Goal: Transaction & Acquisition: Purchase product/service

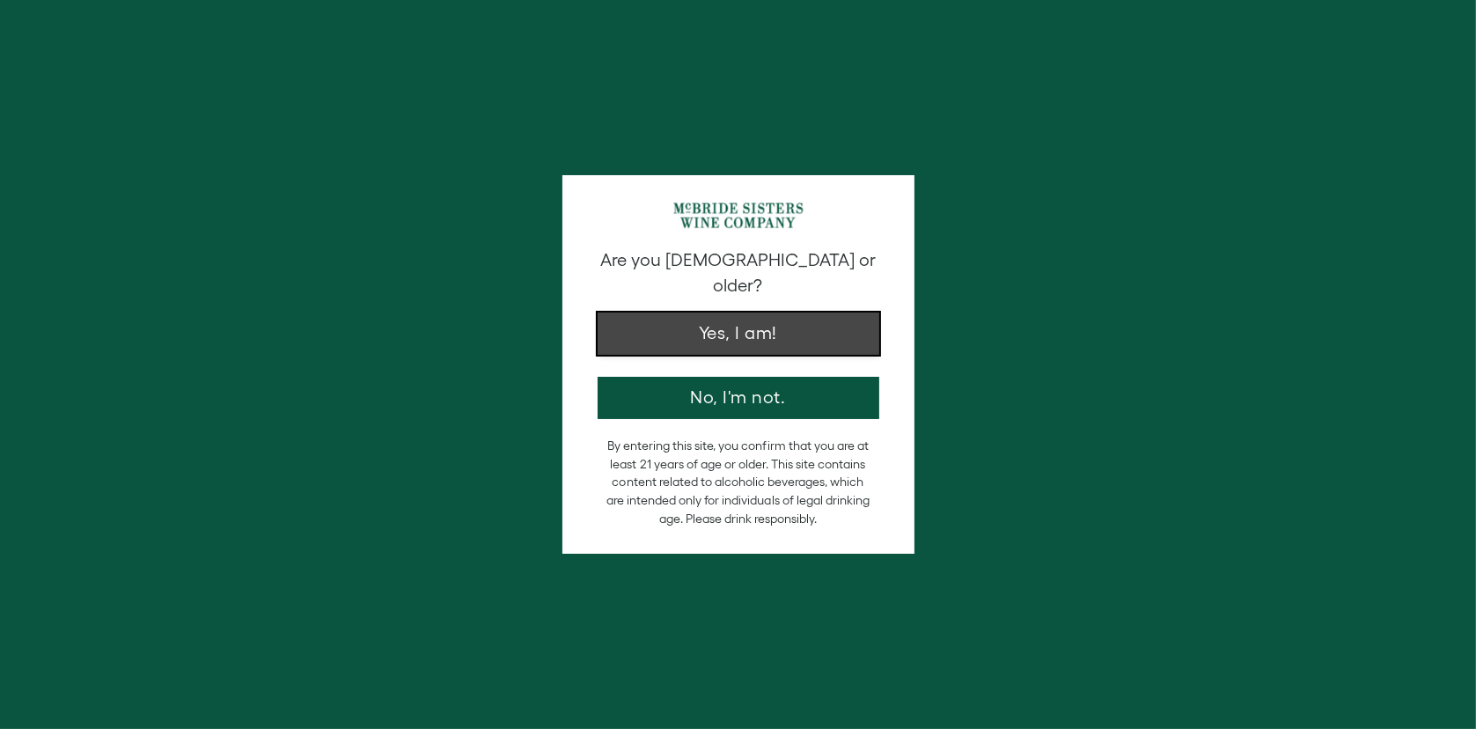
click at [748, 313] on button "Yes, I am!" at bounding box center [739, 334] width 282 height 42
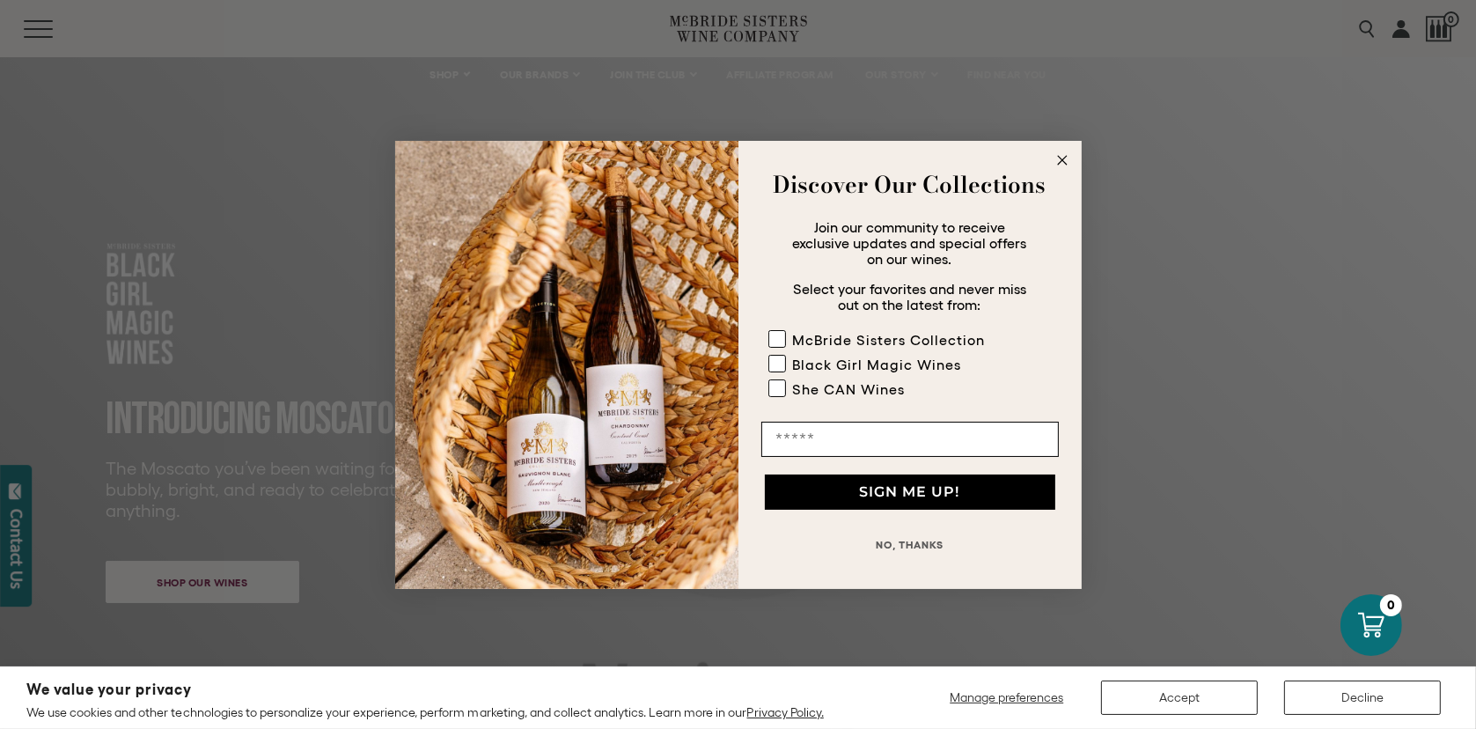
click at [1059, 156] on circle "Close dialog" at bounding box center [1062, 160] width 20 height 20
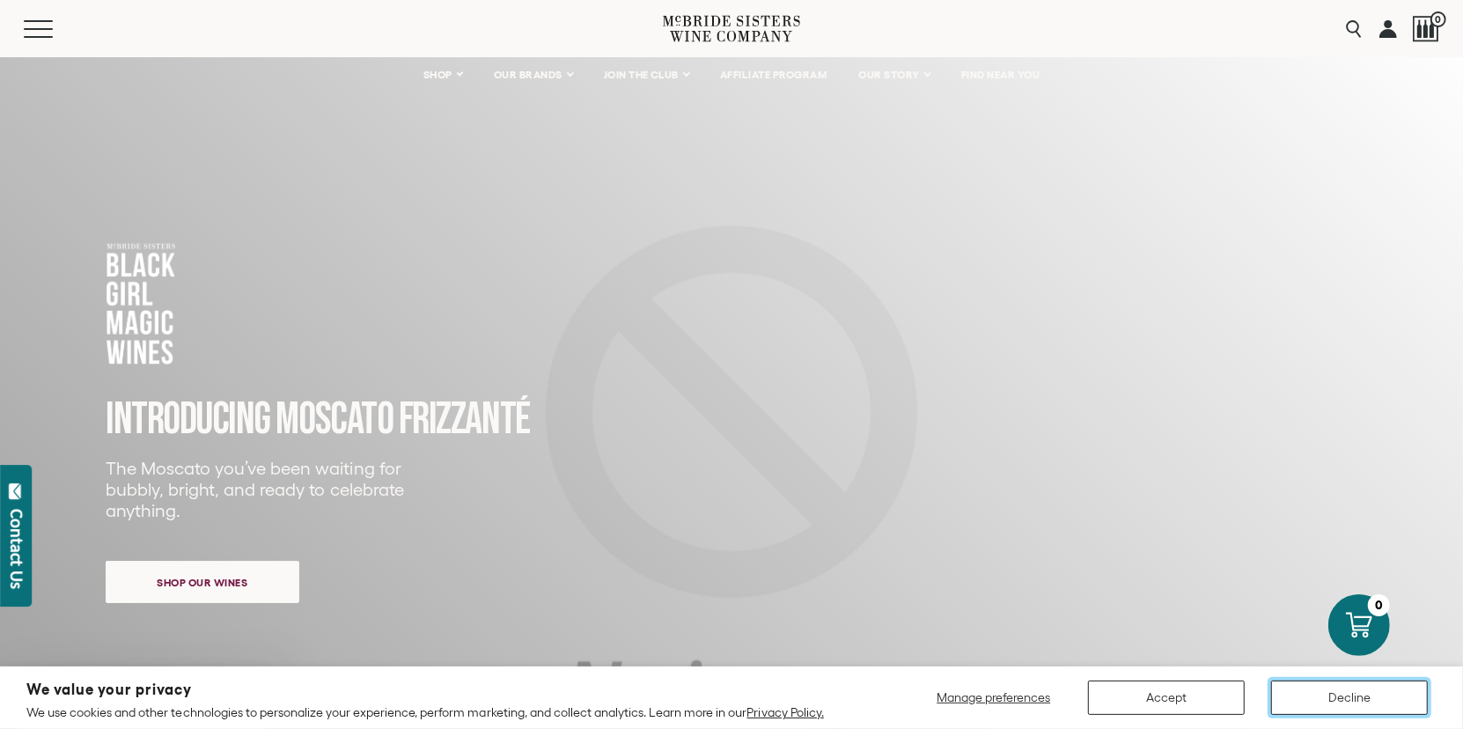
click at [1362, 703] on button "Decline" at bounding box center [1349, 698] width 157 height 34
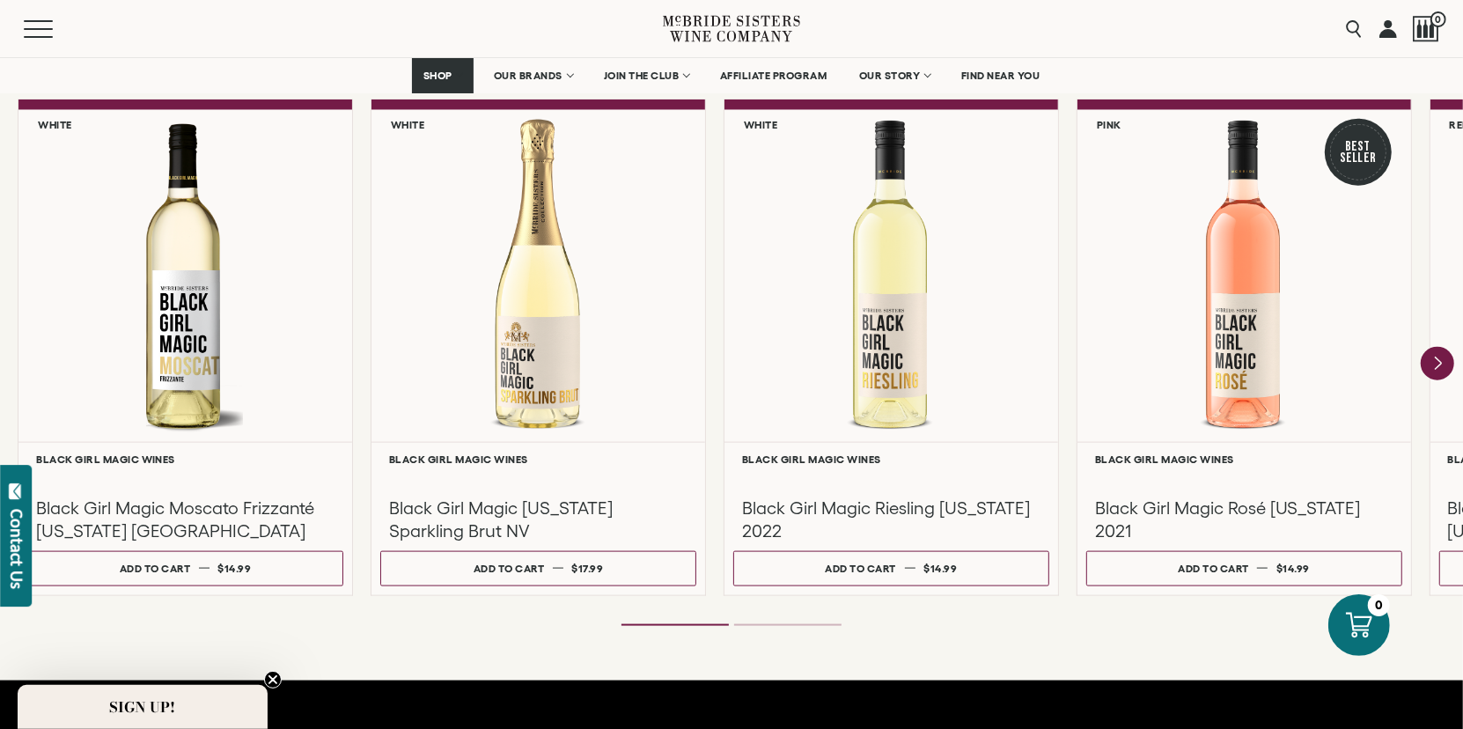
scroll to position [1619, 0]
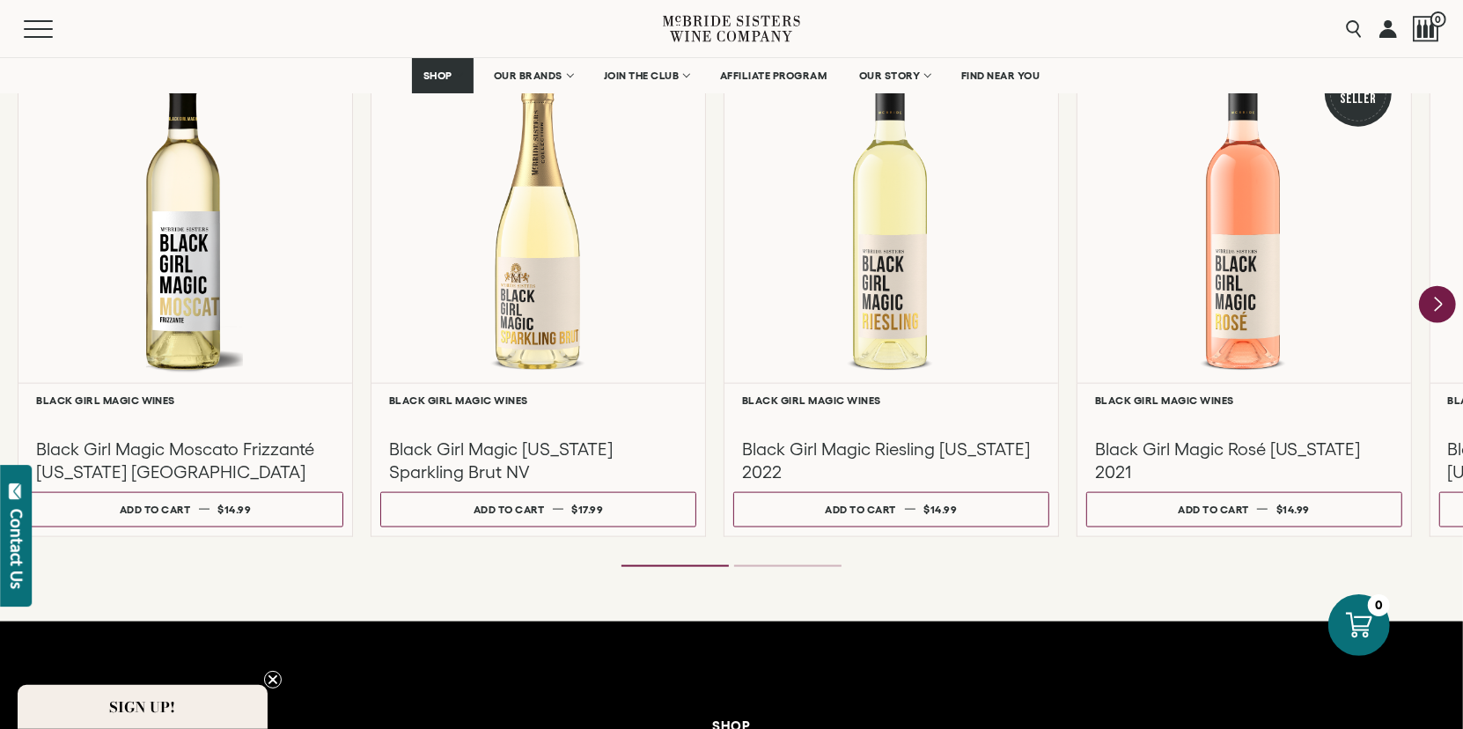
click at [1436, 305] on icon "Next" at bounding box center [1438, 305] width 7 height 14
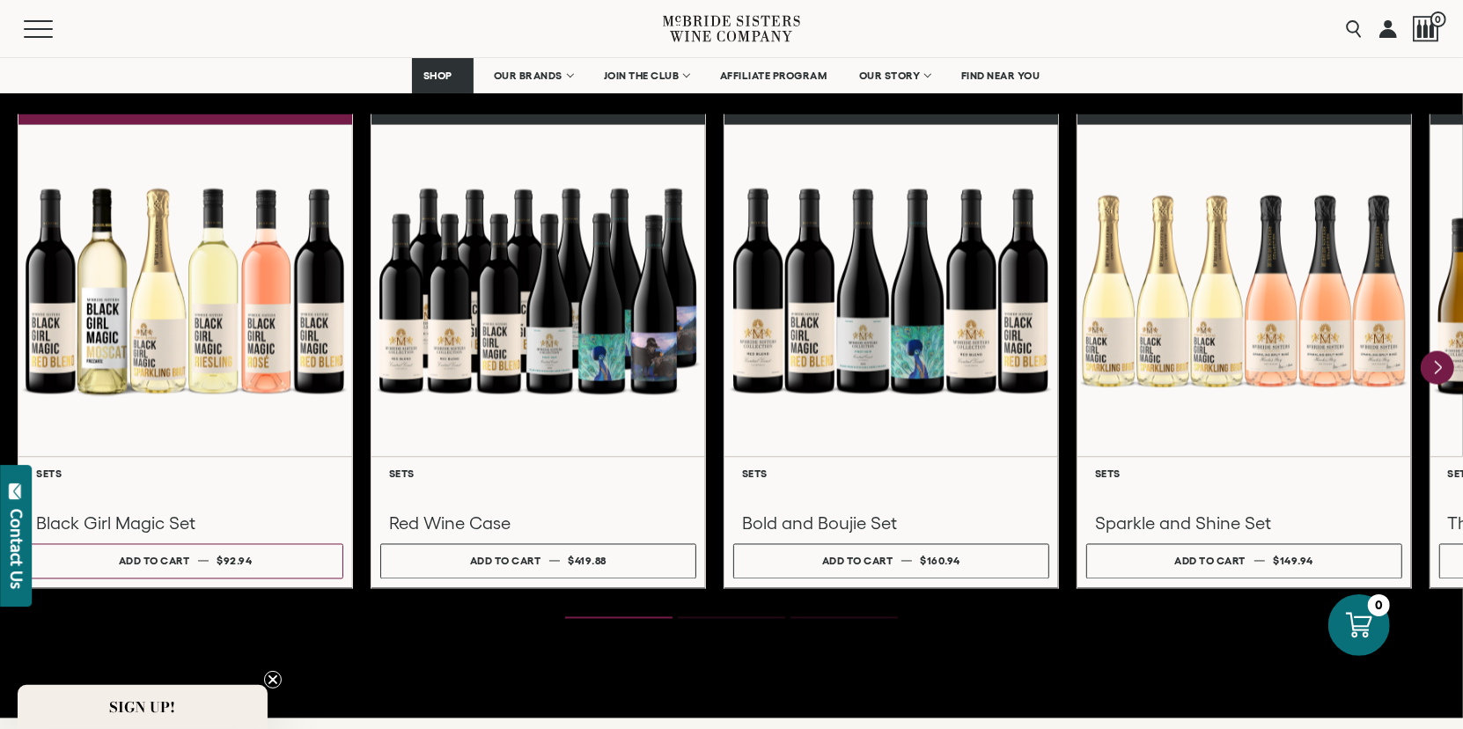
scroll to position [2382, 0]
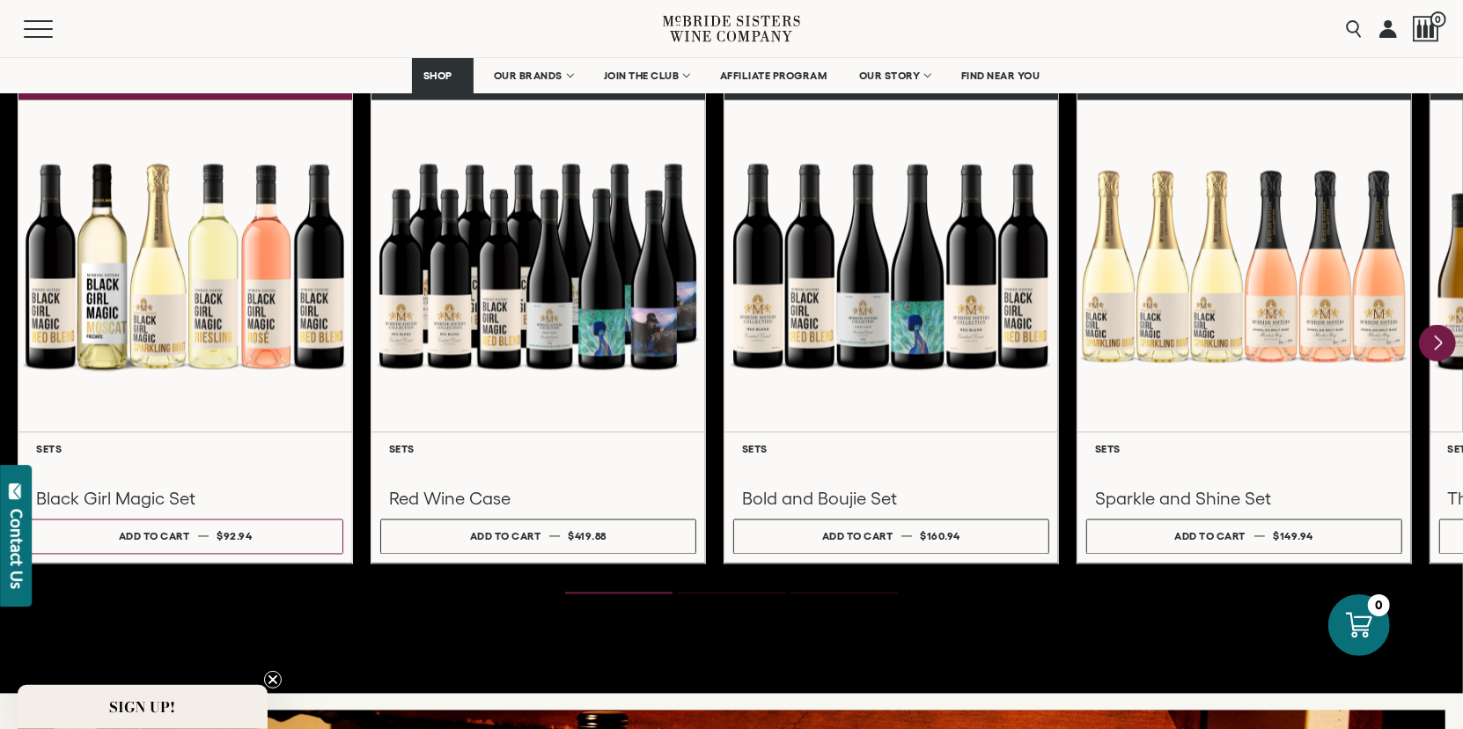
click at [1438, 348] on icon "Next" at bounding box center [1437, 343] width 37 height 37
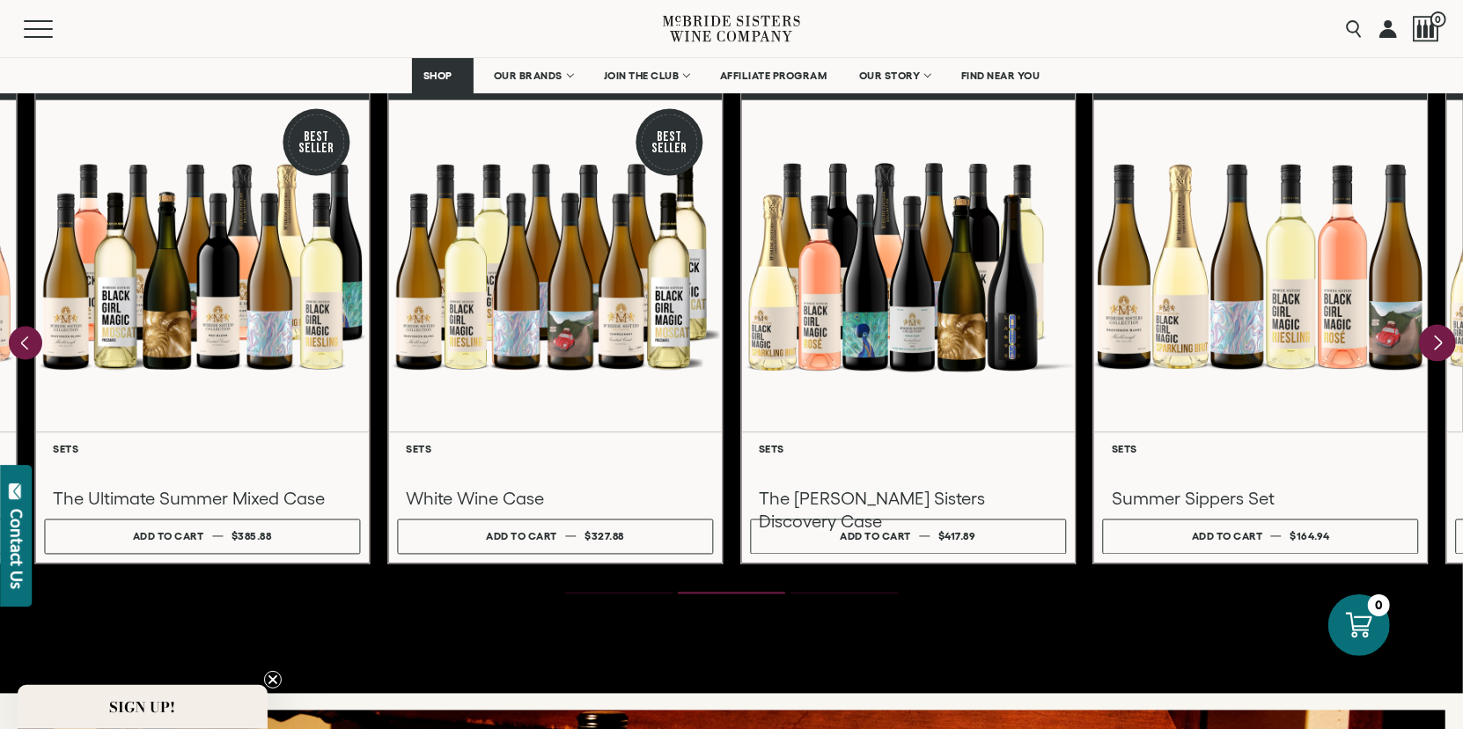
click at [1438, 348] on icon "Next" at bounding box center [1437, 343] width 37 height 37
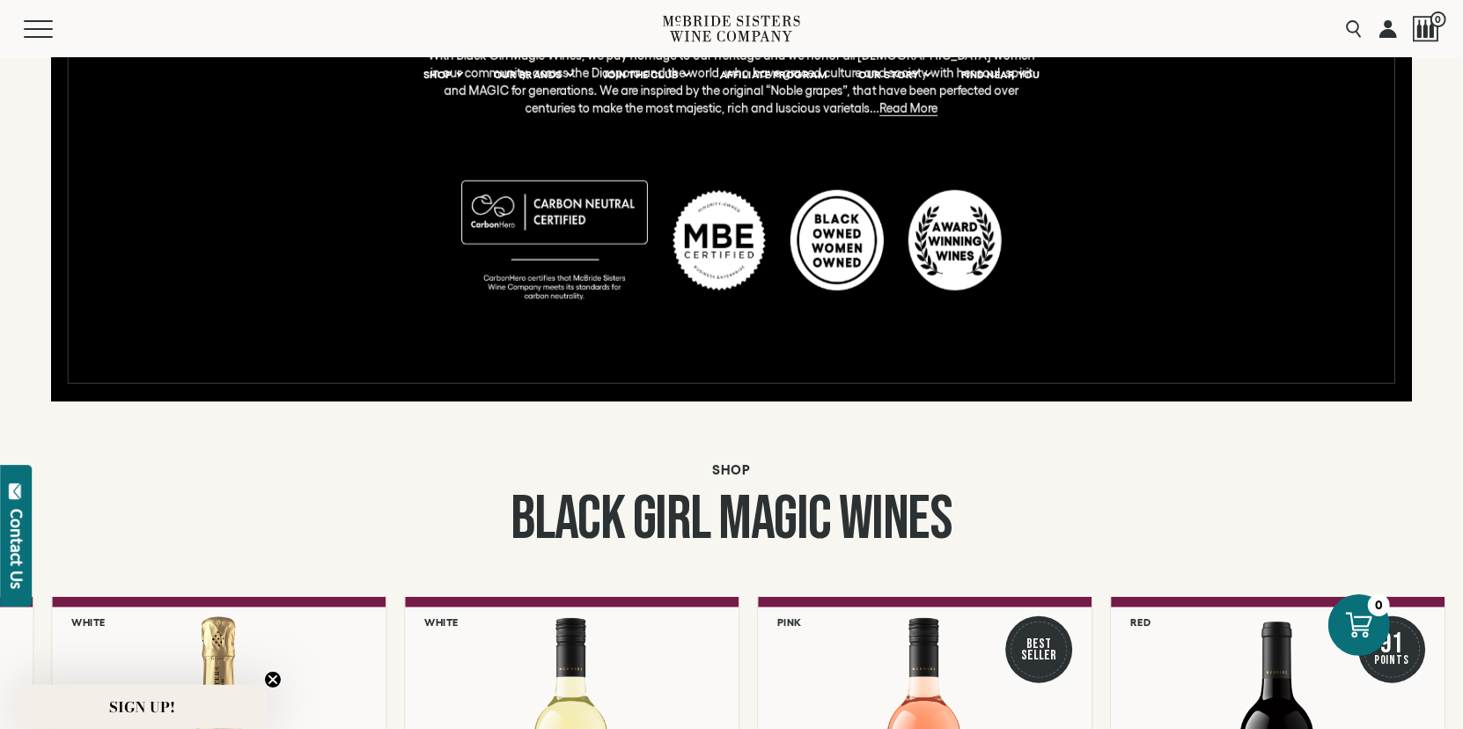
scroll to position [0, 0]
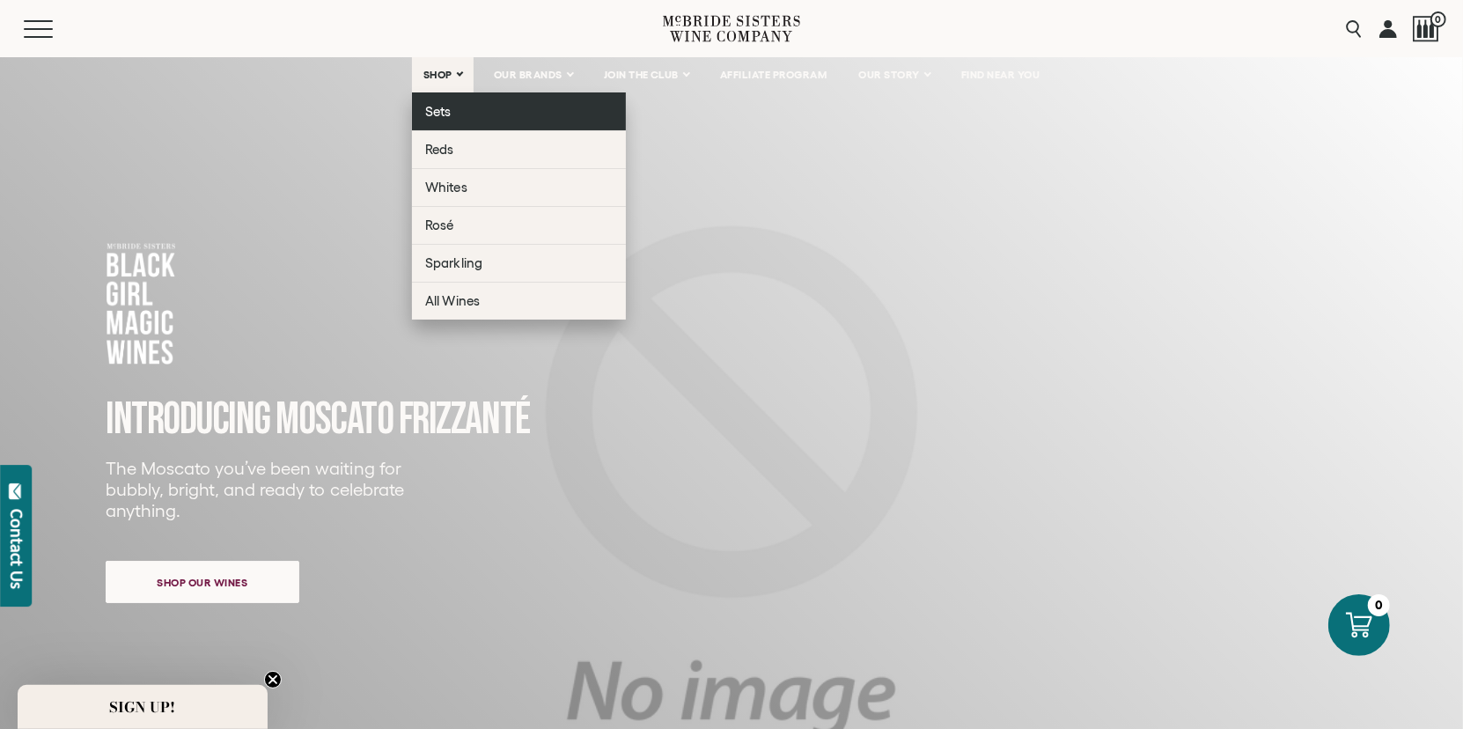
click at [440, 116] on span "Sets" at bounding box center [439, 111] width 26 height 15
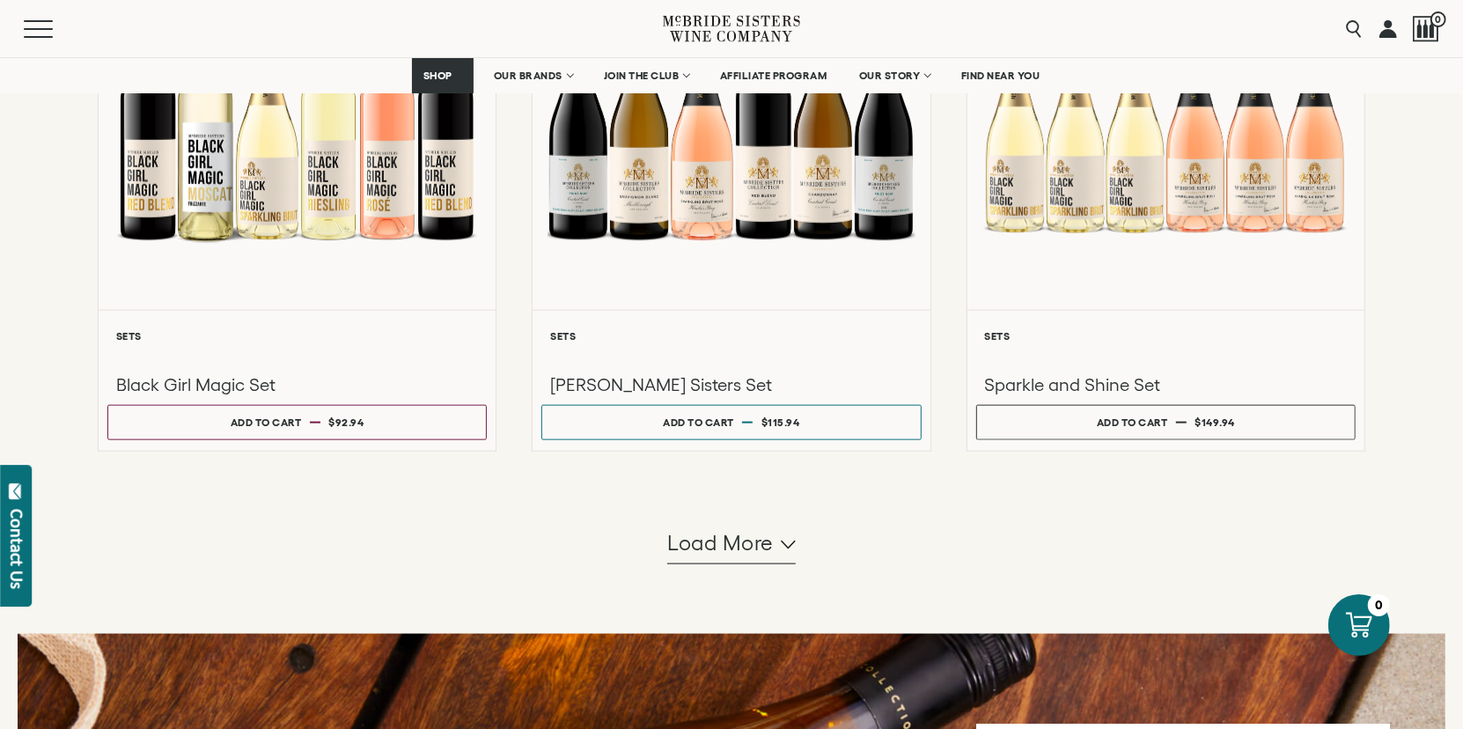
scroll to position [1538, 0]
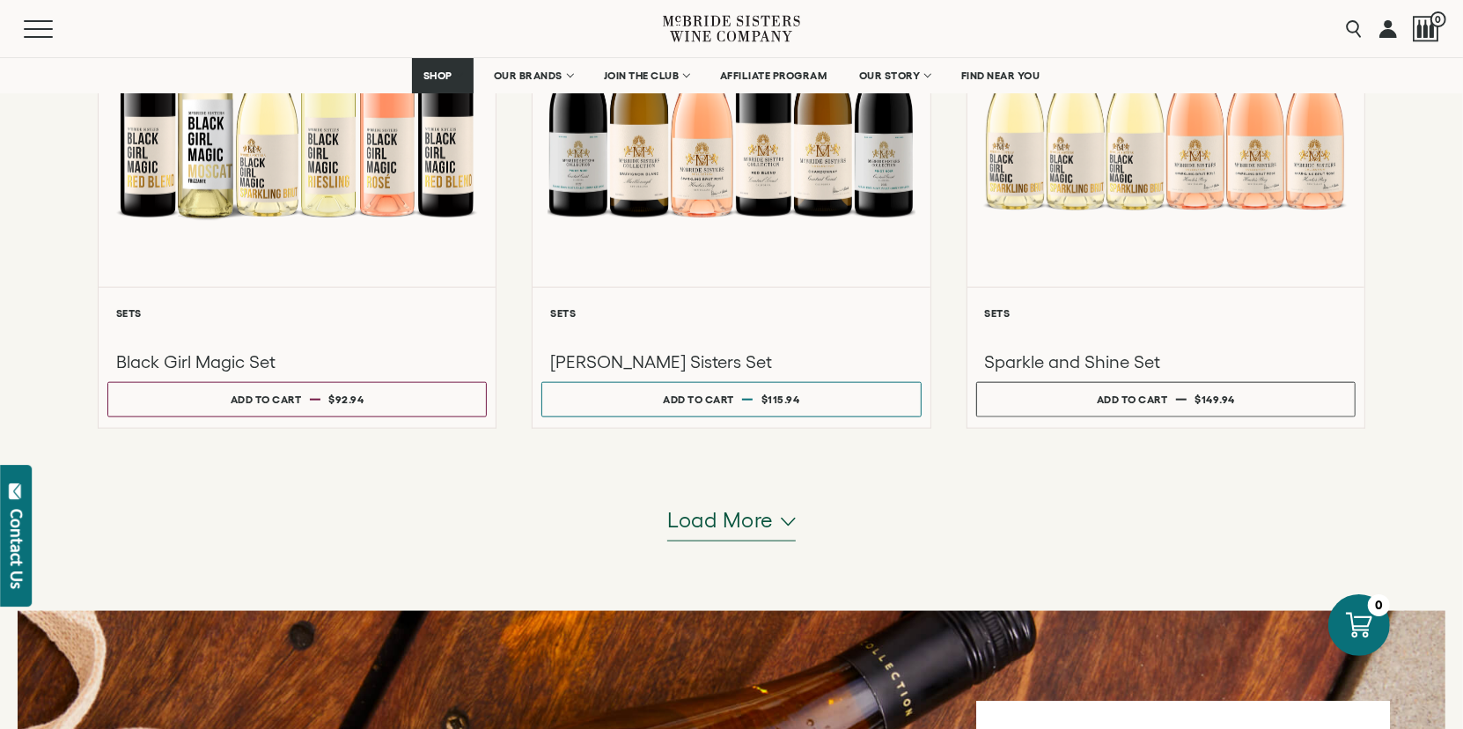
click at [787, 521] on icon "button" at bounding box center [788, 522] width 15 height 9
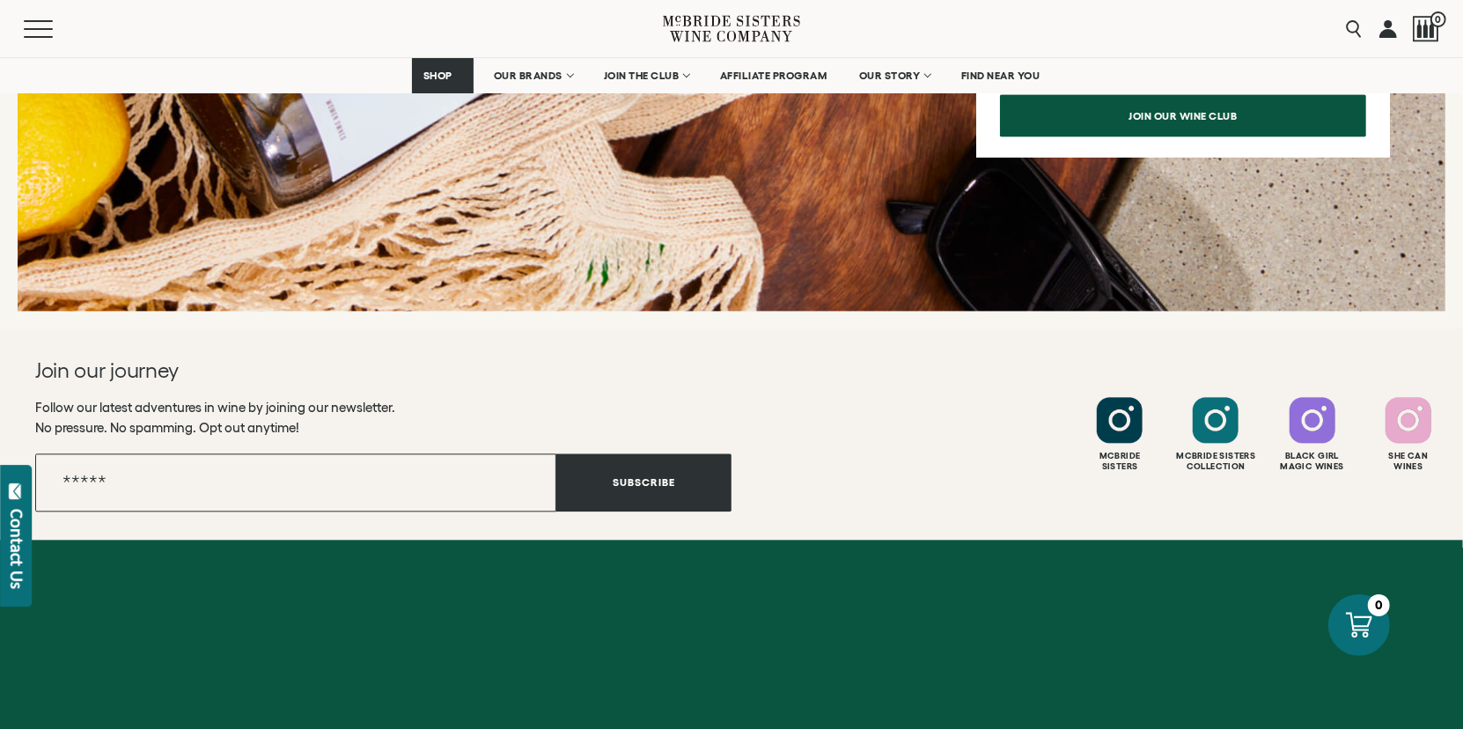
scroll to position [3005, 0]
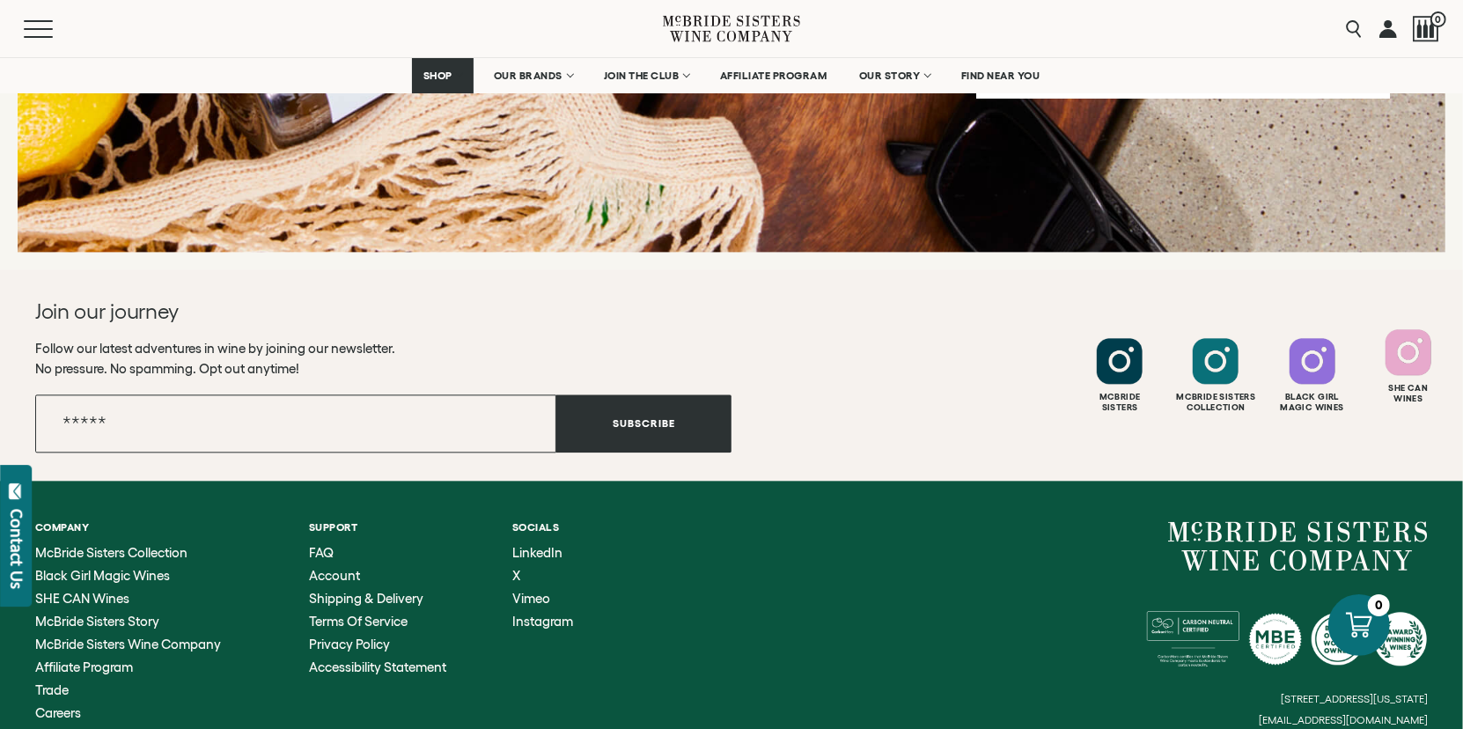
click at [1414, 362] on div at bounding box center [1409, 352] width 46 height 46
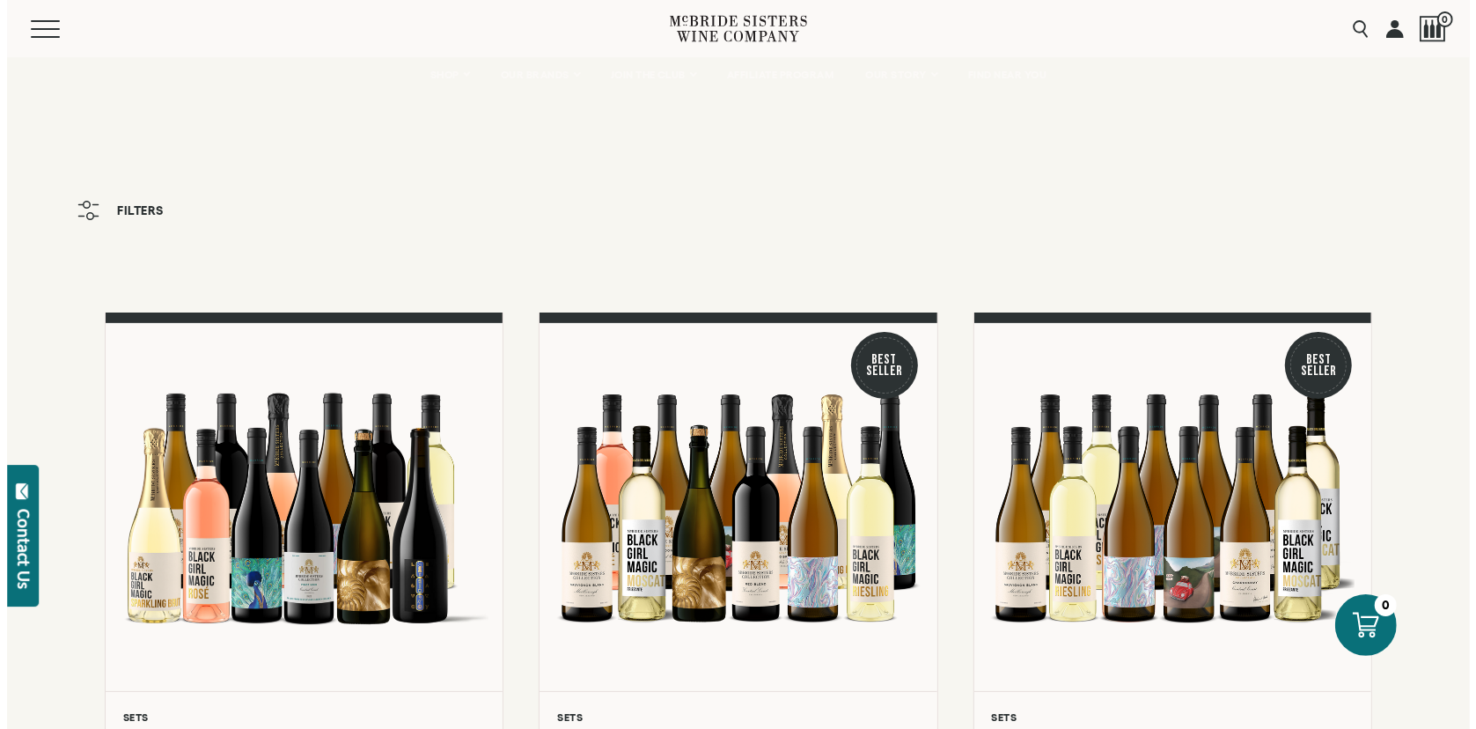
scroll to position [0, 0]
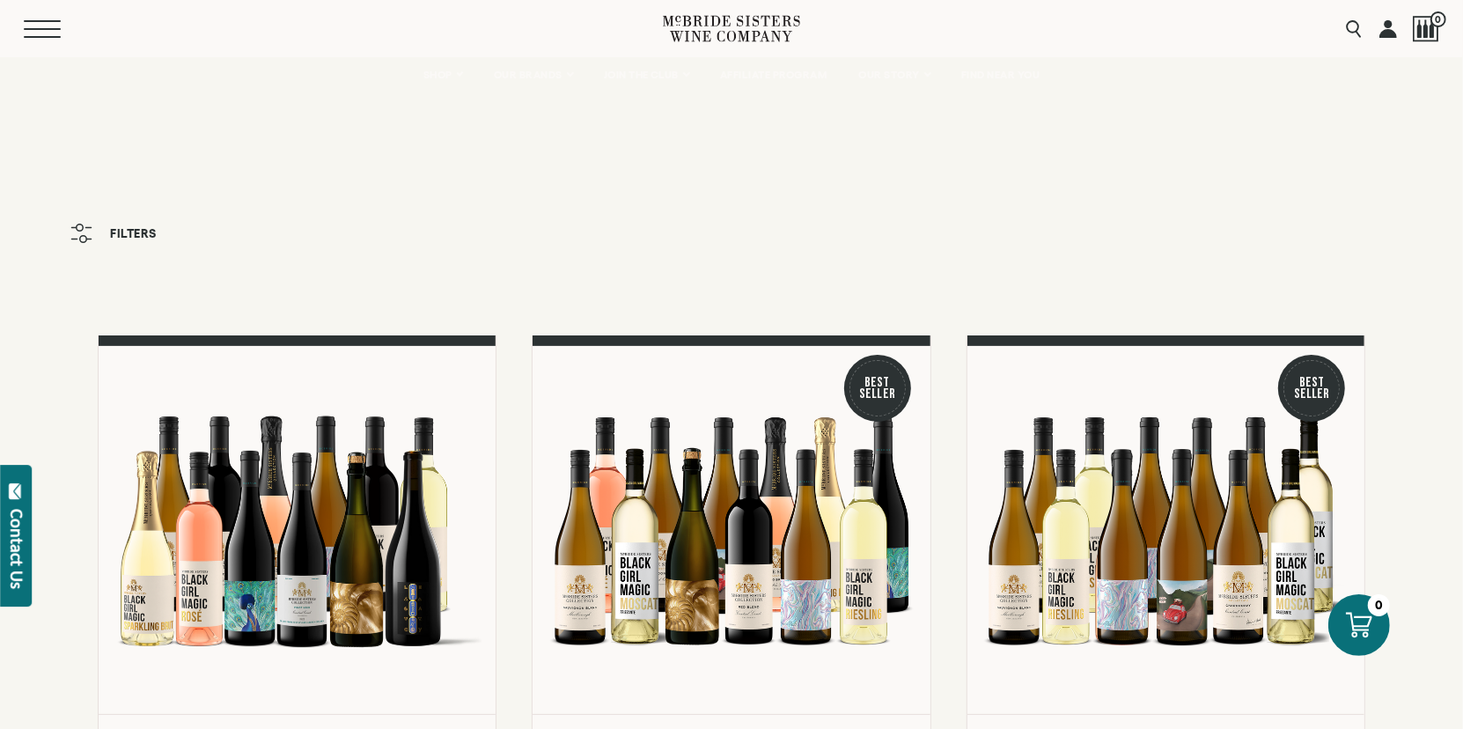
click at [36, 33] on button "Menu" at bounding box center [55, 29] width 63 height 18
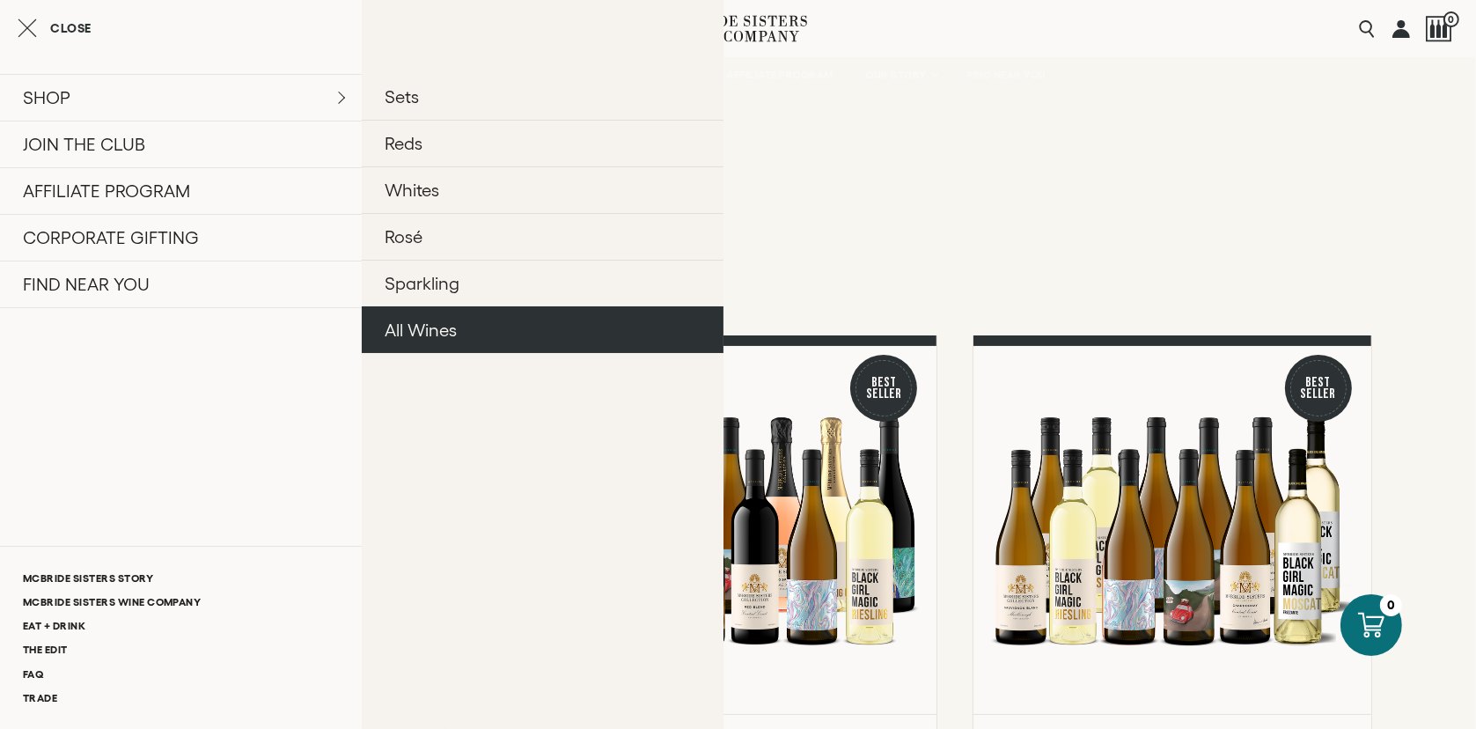
click at [441, 326] on link "All Wines" at bounding box center [543, 329] width 362 height 47
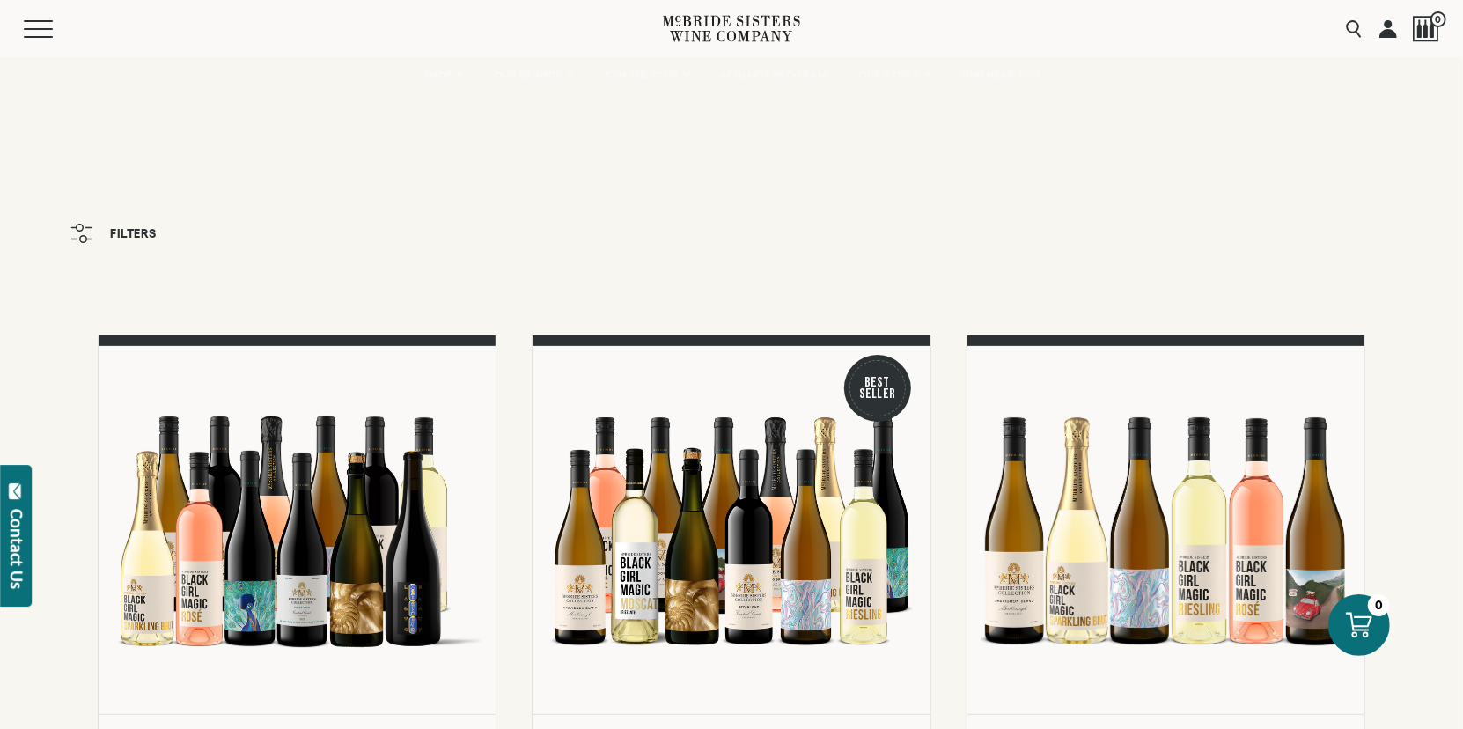
click at [121, 227] on span "Filters" at bounding box center [133, 233] width 47 height 12
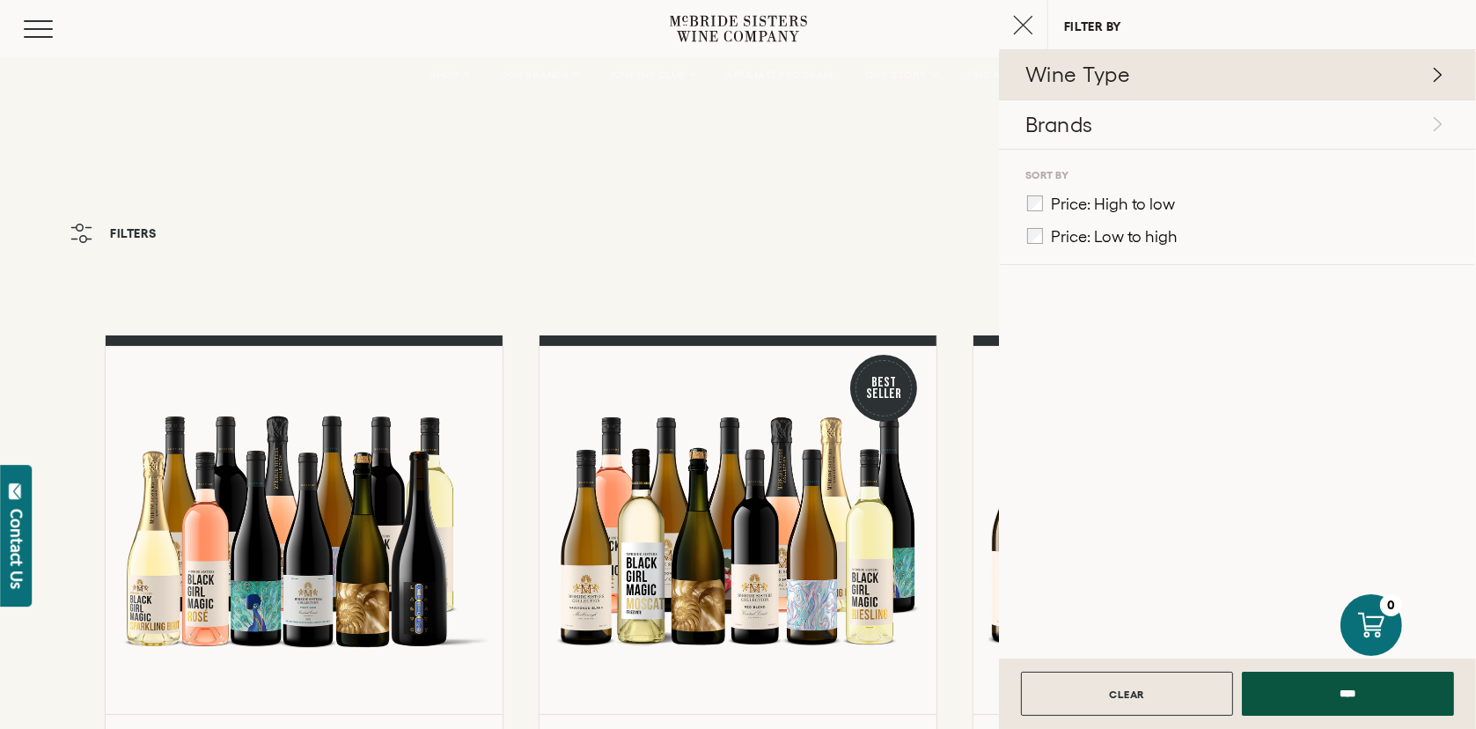
click at [1437, 79] on icon at bounding box center [1438, 74] width 9 height 15
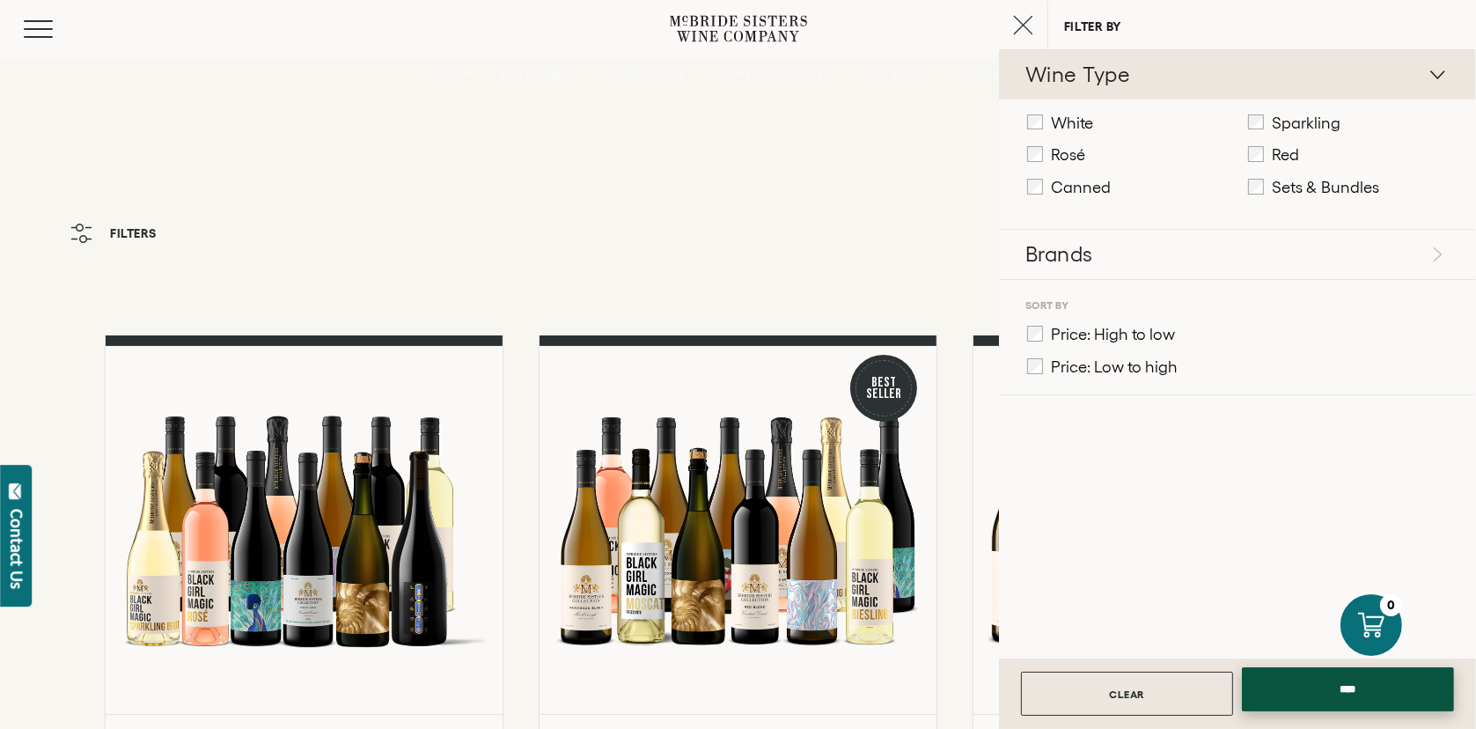
click at [1376, 689] on input "****" at bounding box center [1348, 689] width 212 height 44
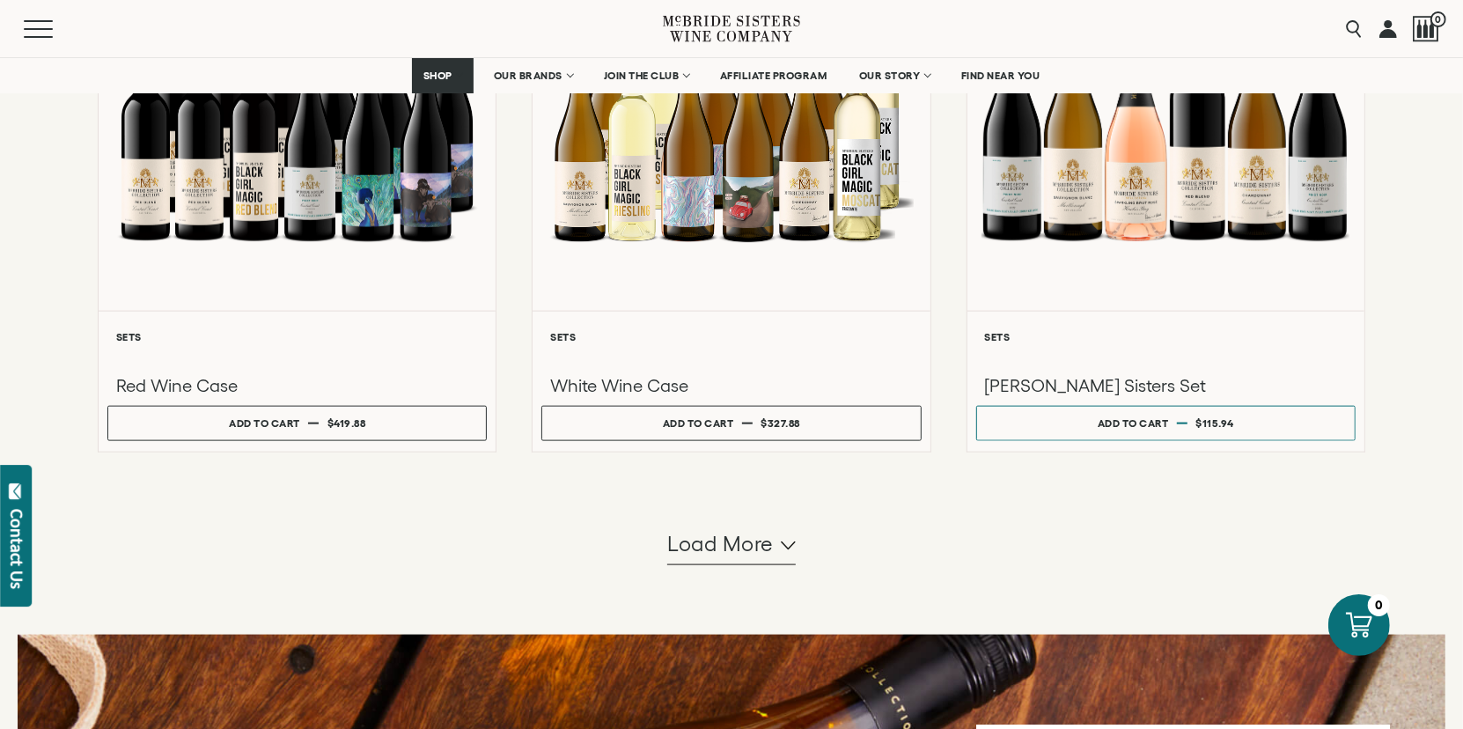
scroll to position [1466, 0]
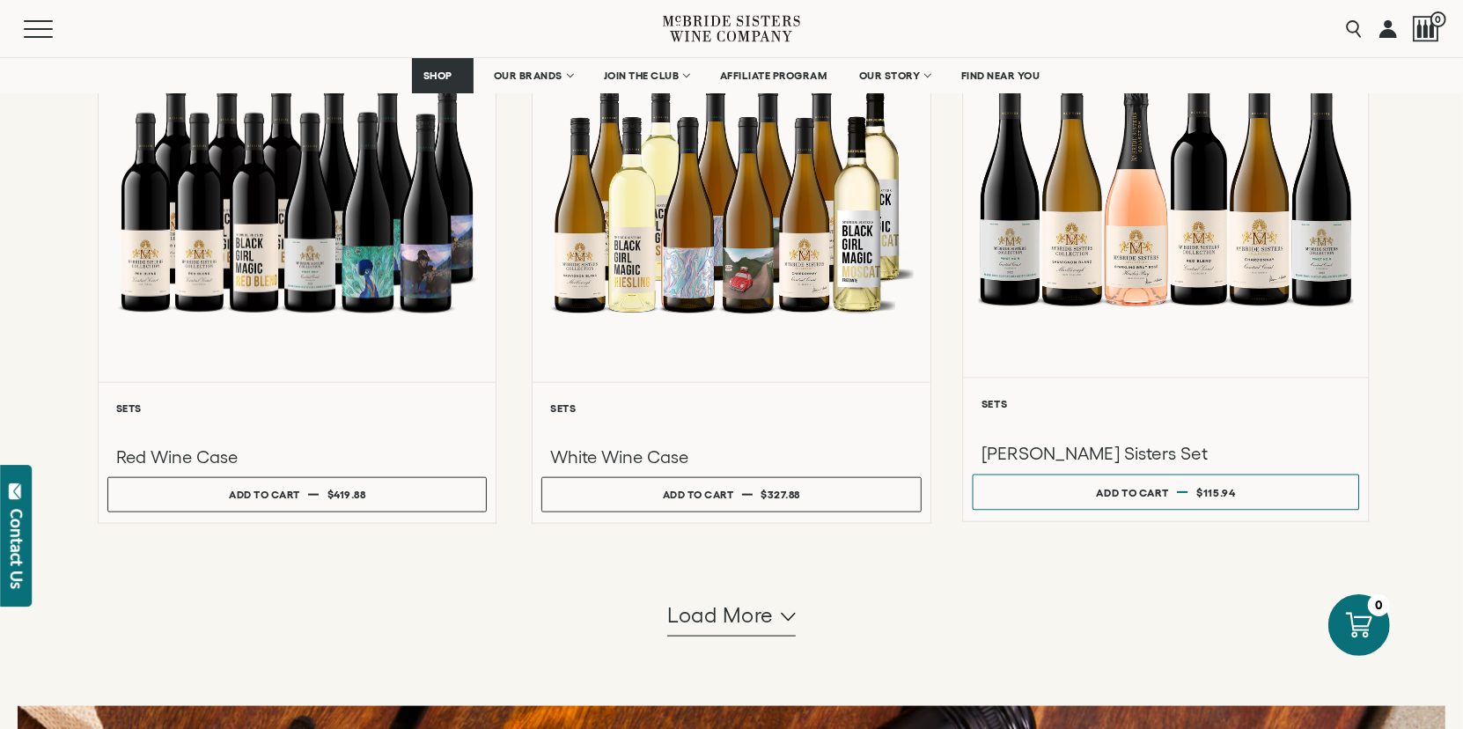
click at [1135, 280] on div at bounding box center [1165, 189] width 405 height 375
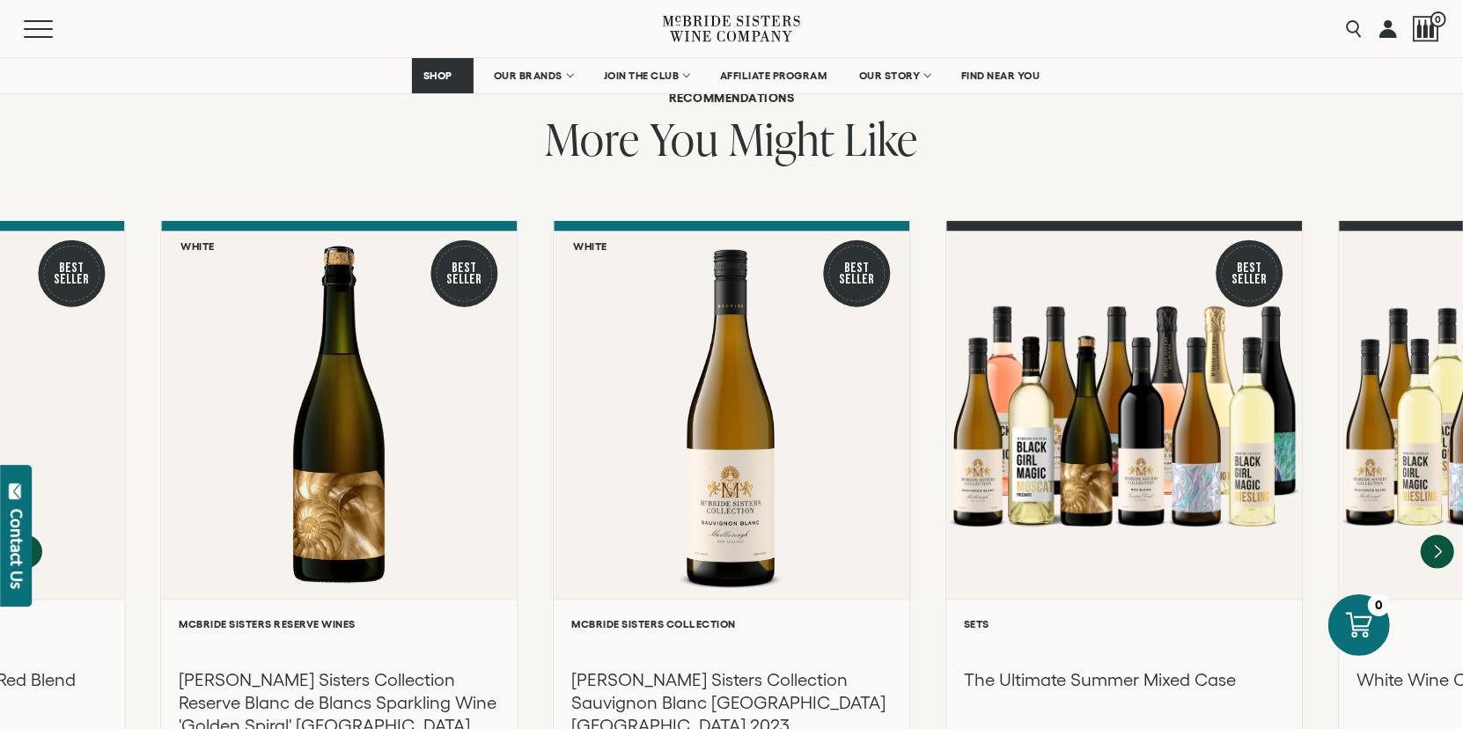
scroll to position [1525, 0]
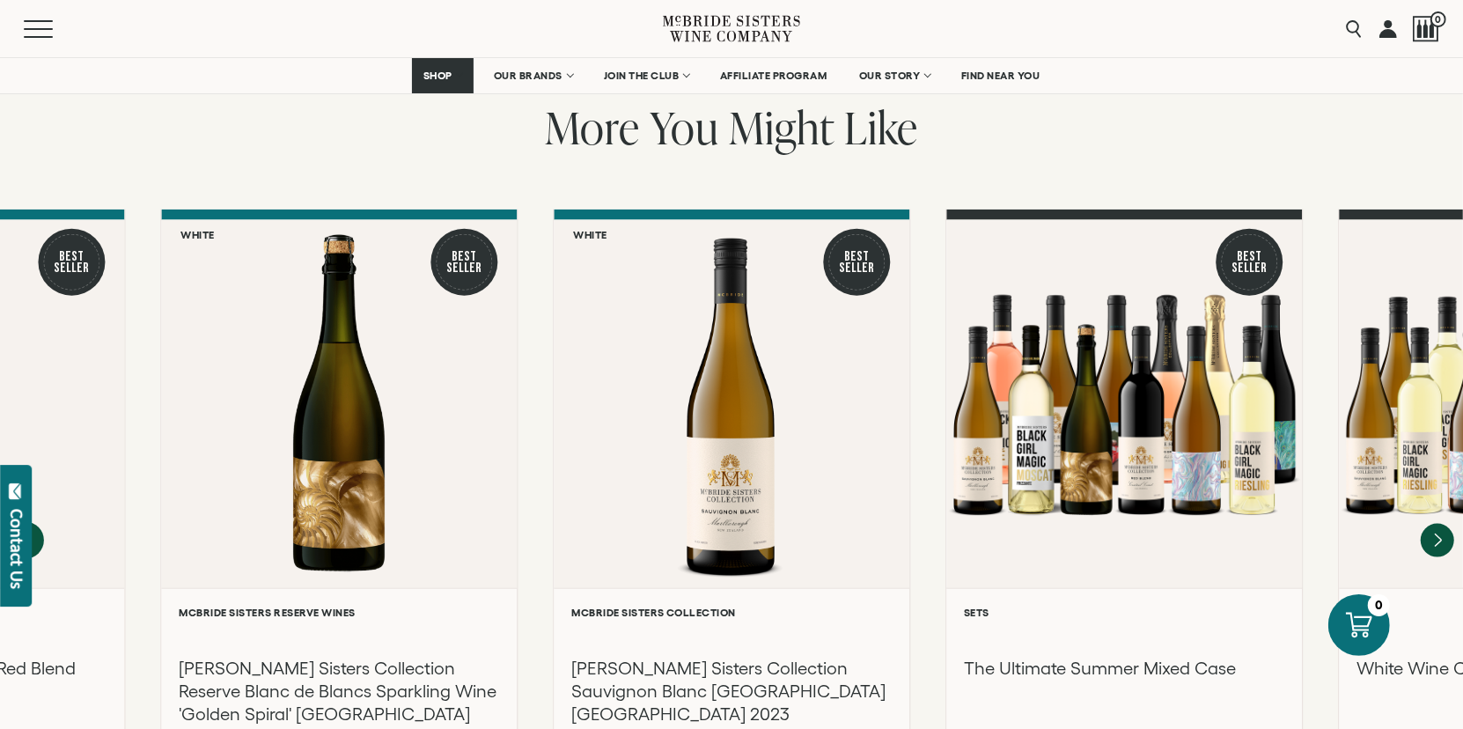
click at [33, 522] on icon "Previous" at bounding box center [25, 540] width 37 height 37
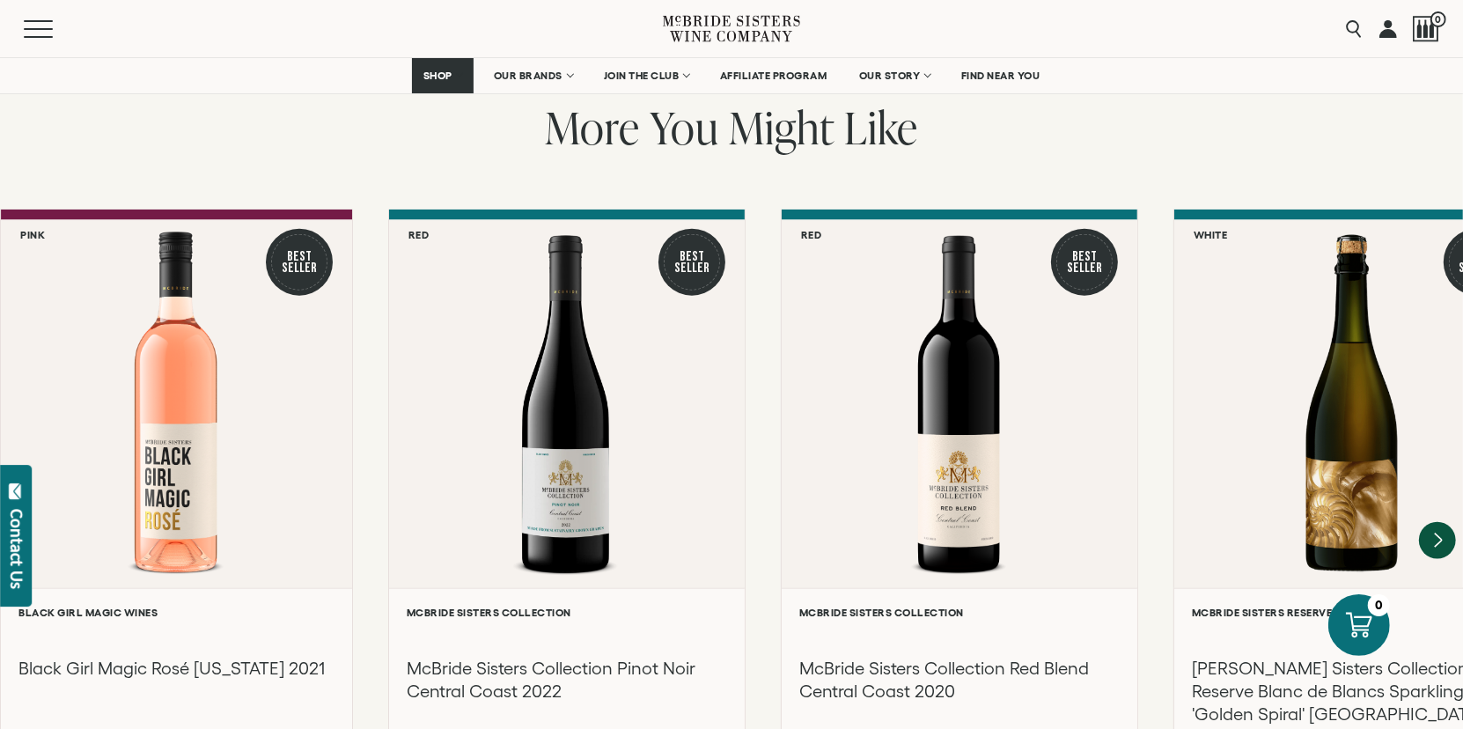
click at [1437, 533] on icon "Next" at bounding box center [1438, 540] width 7 height 14
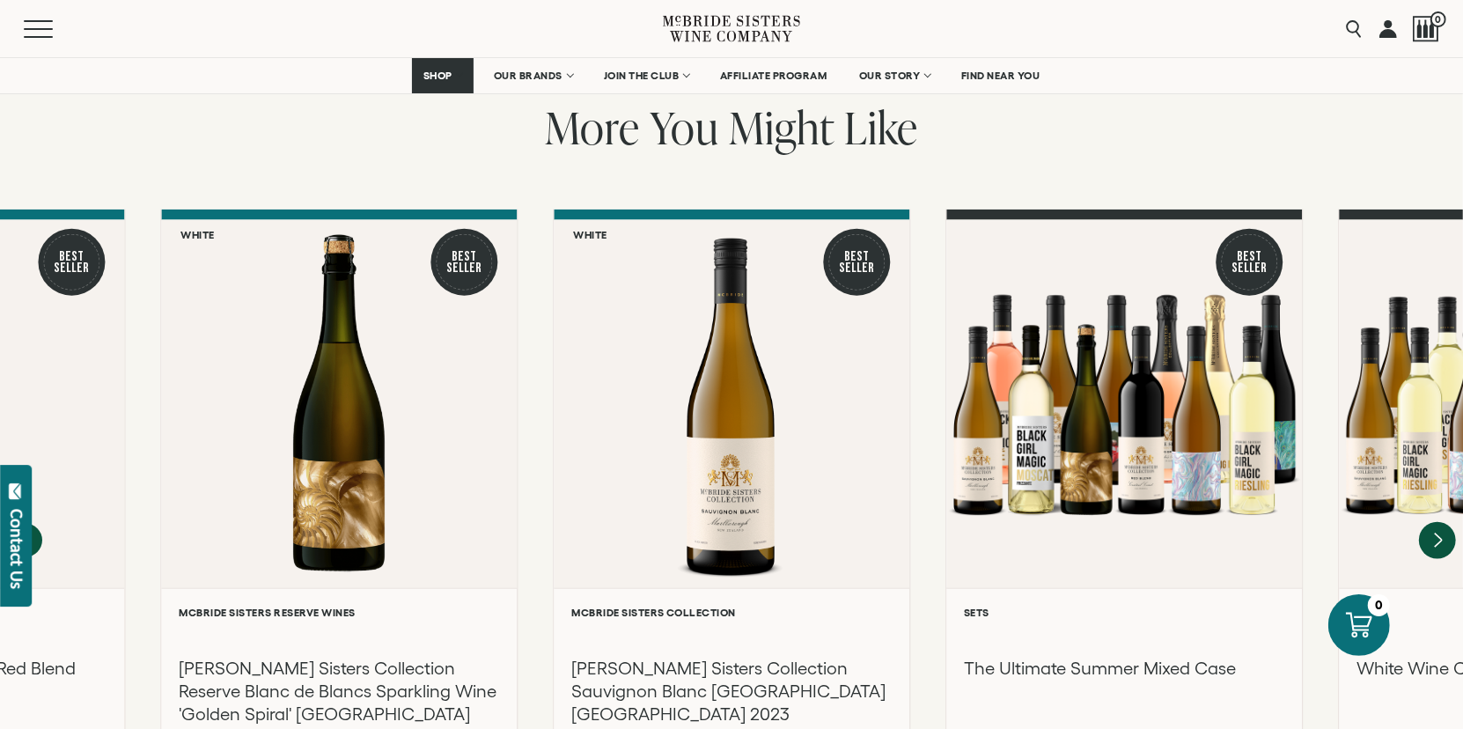
click at [1436, 533] on icon "Next" at bounding box center [1438, 540] width 7 height 14
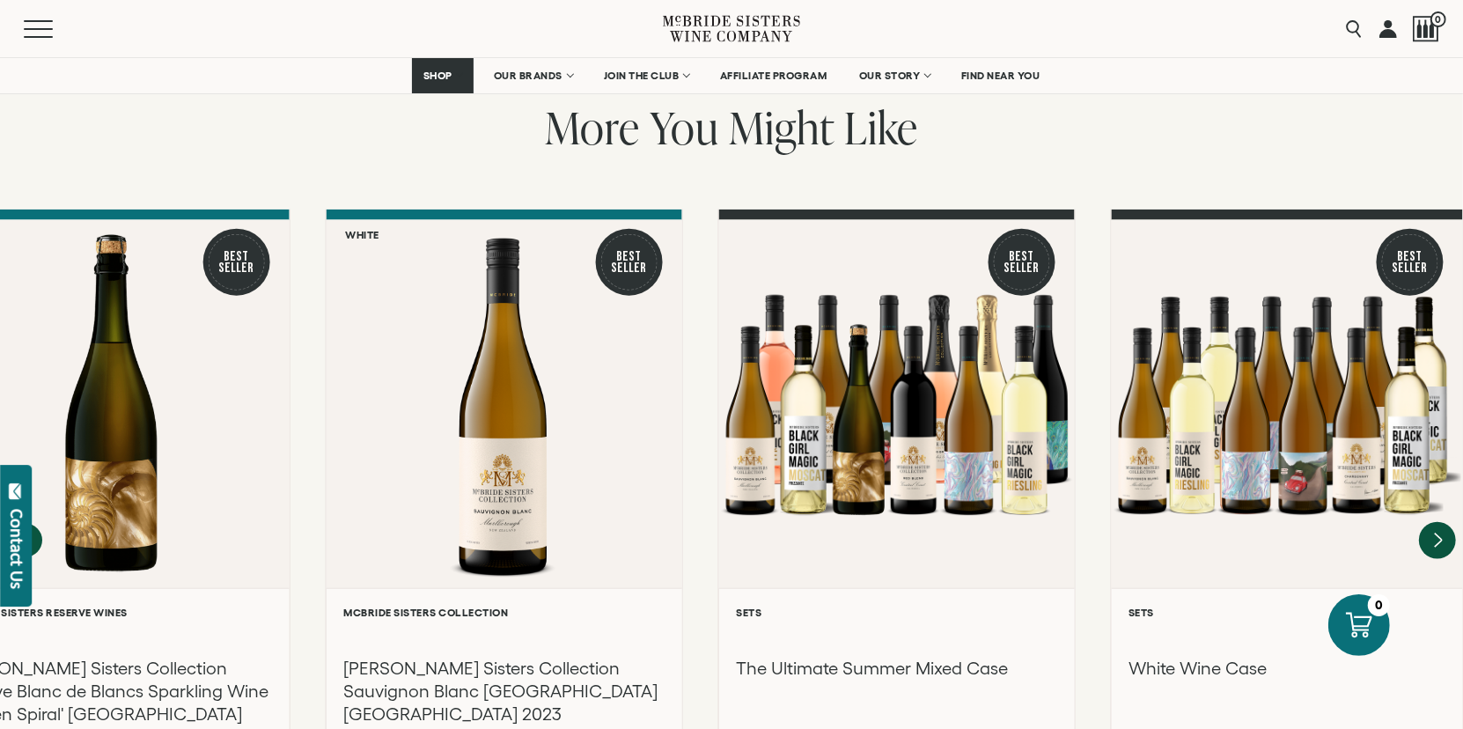
click at [1436, 434] on div at bounding box center [1286, 404] width 351 height 368
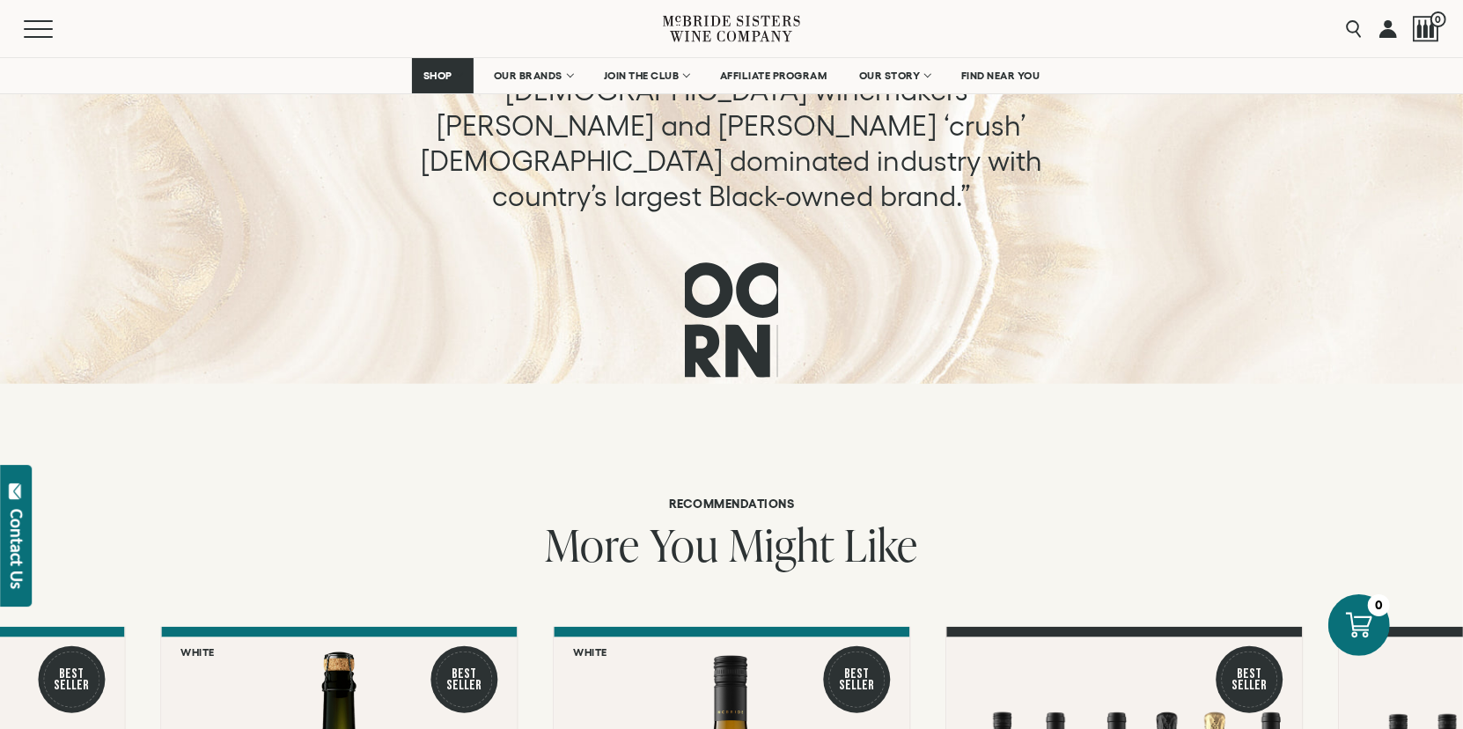
scroll to position [45, 0]
